Goal: Task Accomplishment & Management: Manage account settings

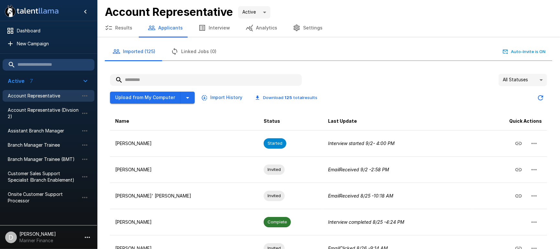
click at [374, 65] on div "All Statuses ** Upload from My Computer Import History Download 125 total resul…" at bounding box center [326, 241] width 453 height 356
click at [38, 95] on span "Account Representative" at bounding box center [43, 96] width 71 height 6
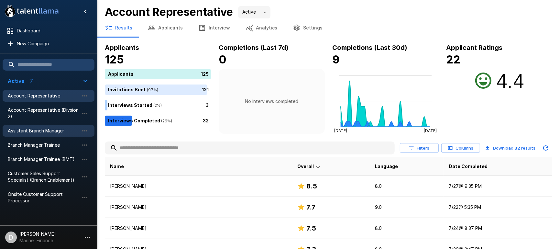
click at [52, 129] on span "Assistant Branch Manager" at bounding box center [43, 131] width 71 height 6
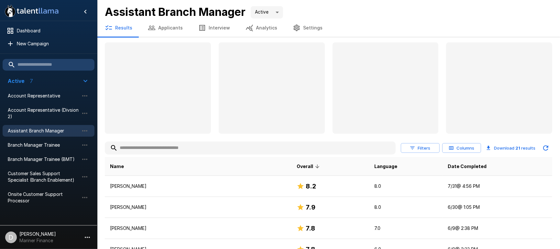
click at [159, 27] on button "Applicants" at bounding box center [165, 28] width 51 height 18
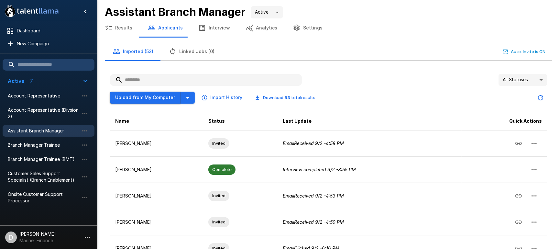
click at [149, 98] on button "Upload from My Computer" at bounding box center [145, 98] width 71 height 12
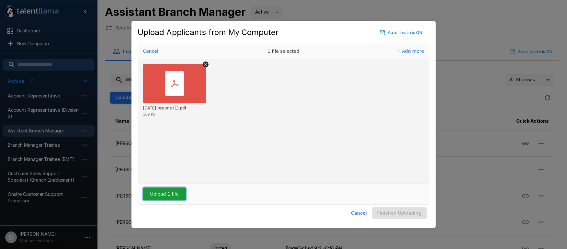
click at [169, 192] on button "Upload 1 file" at bounding box center [164, 193] width 43 height 13
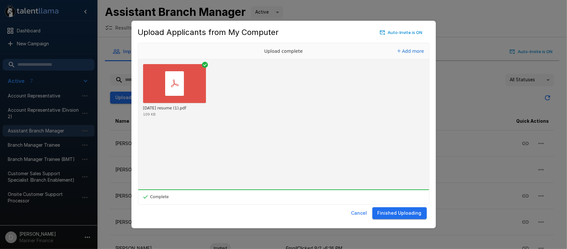
click at [410, 213] on button "Finished Uploading" at bounding box center [399, 213] width 54 height 12
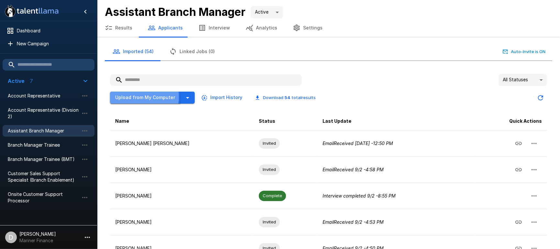
click at [135, 97] on button "Upload from My Computer" at bounding box center [145, 98] width 71 height 12
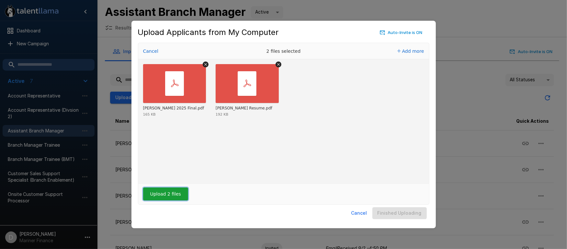
click at [166, 194] on button "Upload 2 files" at bounding box center [165, 193] width 45 height 13
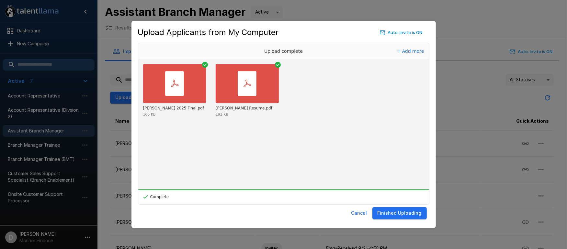
click at [400, 213] on button "Finished Uploading" at bounding box center [399, 213] width 54 height 12
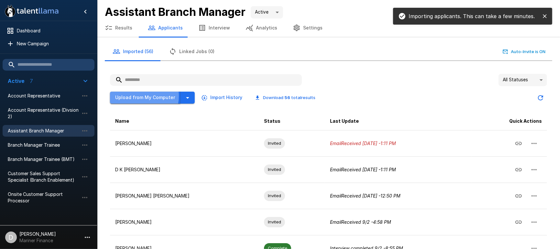
click at [140, 96] on button "Upload from My Computer" at bounding box center [145, 98] width 71 height 12
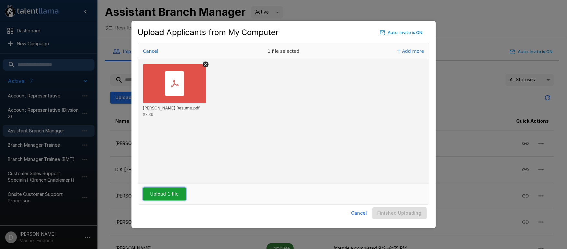
click at [178, 195] on button "Upload 1 file" at bounding box center [164, 193] width 43 height 13
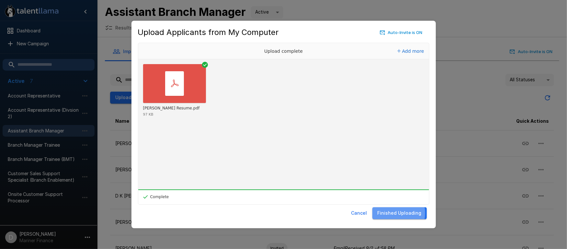
drag, startPoint x: 395, startPoint y: 213, endPoint x: 431, endPoint y: 208, distance: 36.3
click at [397, 213] on button "Finished Uploading" at bounding box center [399, 213] width 54 height 12
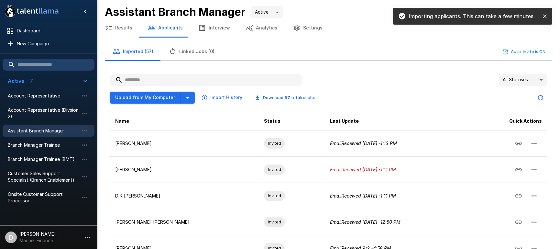
drag, startPoint x: 323, startPoint y: 67, endPoint x: 287, endPoint y: 79, distance: 38.1
click at [323, 67] on div "All Statuses ** Upload from My Computer Import History Download 57 total result…" at bounding box center [326, 241] width 453 height 356
click at [141, 94] on button "Upload from My Computer" at bounding box center [145, 98] width 71 height 12
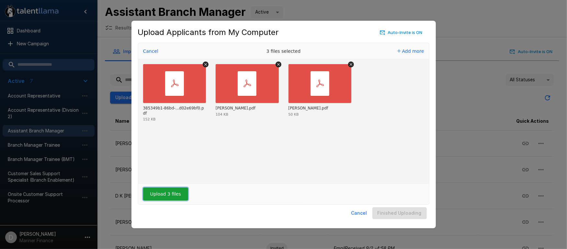
click at [174, 193] on button "Upload 3 files" at bounding box center [165, 193] width 45 height 13
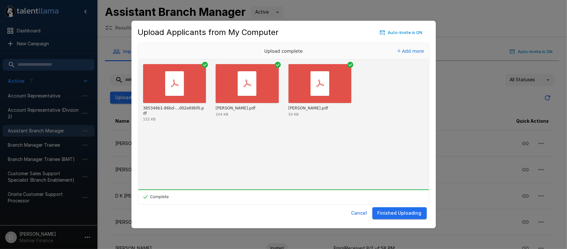
click at [403, 212] on button "Finished Uploading" at bounding box center [399, 213] width 54 height 12
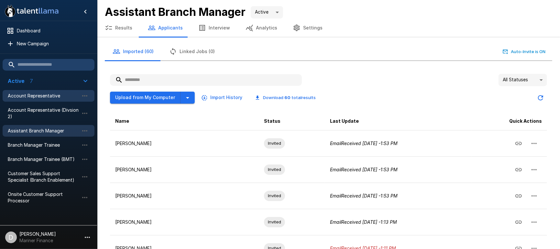
click at [40, 95] on span "Account Representative" at bounding box center [43, 96] width 71 height 6
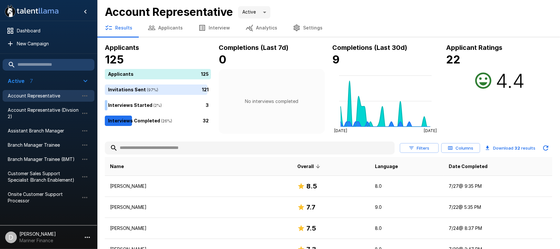
click at [153, 29] on icon "button" at bounding box center [152, 28] width 8 height 8
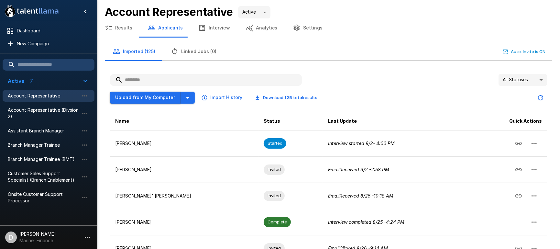
click at [140, 98] on button "Upload from My Computer" at bounding box center [145, 98] width 71 height 12
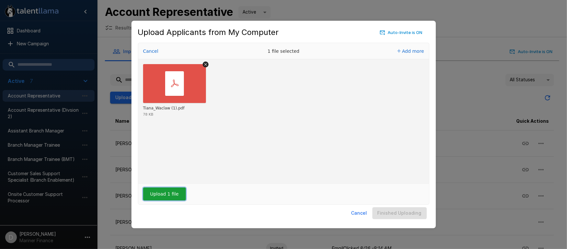
click at [167, 198] on button "Upload 1 file" at bounding box center [164, 193] width 43 height 13
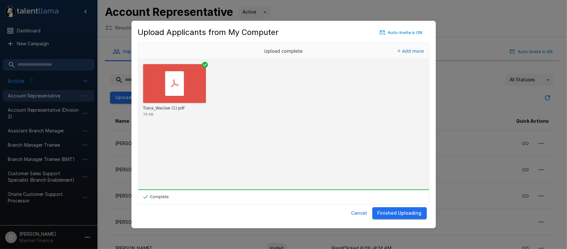
click at [399, 213] on button "Finished Uploading" at bounding box center [399, 213] width 54 height 12
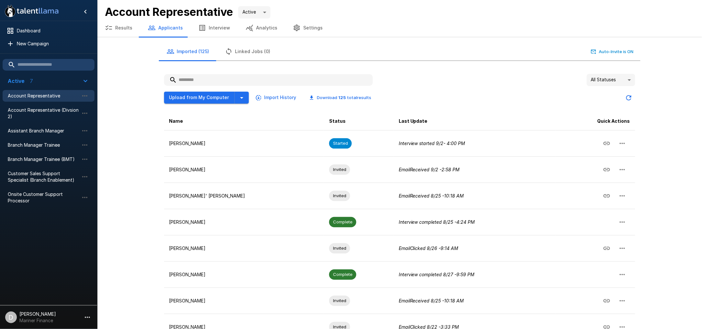
click at [120, 29] on button "Results" at bounding box center [118, 28] width 43 height 18
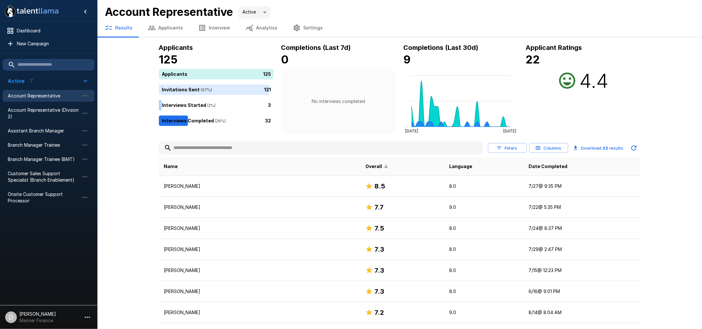
click at [165, 27] on button "Applicants" at bounding box center [165, 28] width 51 height 18
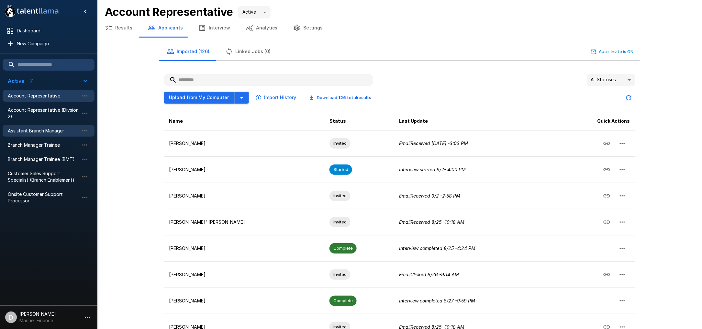
click at [39, 130] on span "Assistant Branch Manager" at bounding box center [43, 131] width 71 height 6
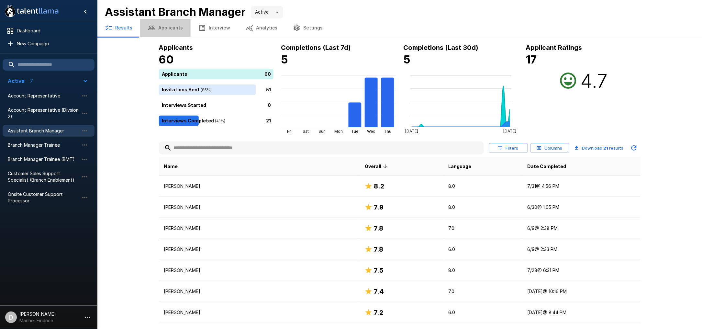
click at [170, 26] on button "Applicants" at bounding box center [165, 28] width 51 height 18
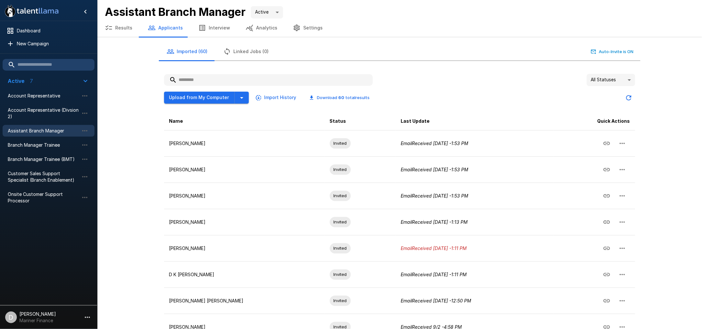
scroll to position [43, 0]
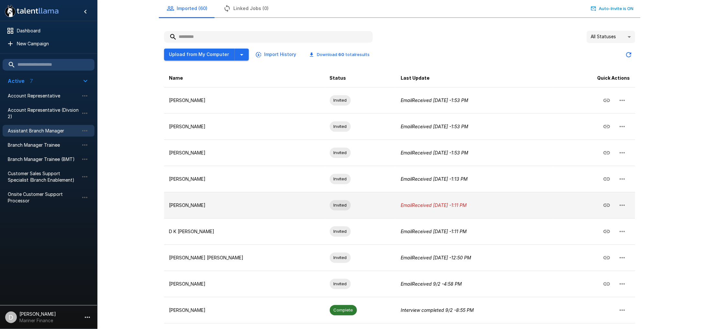
click at [413, 206] on icon "Email Received Today - 1:11 PM" at bounding box center [434, 205] width 66 height 6
